Goal: Find specific page/section

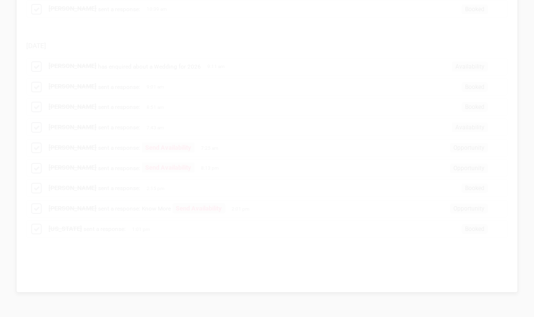
scroll to position [1085, 0]
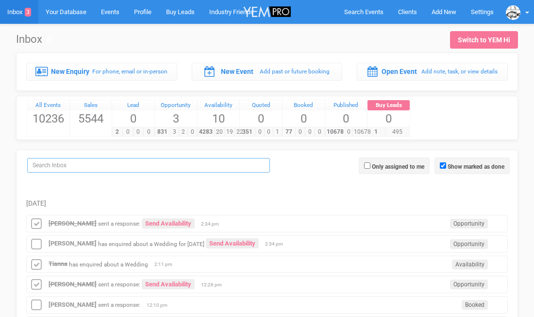
click at [137, 169] on input "search" at bounding box center [148, 165] width 243 height 15
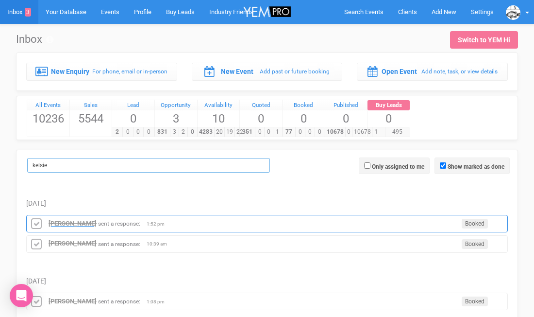
type input "kelsie"
